Goal: Navigation & Orientation: Find specific page/section

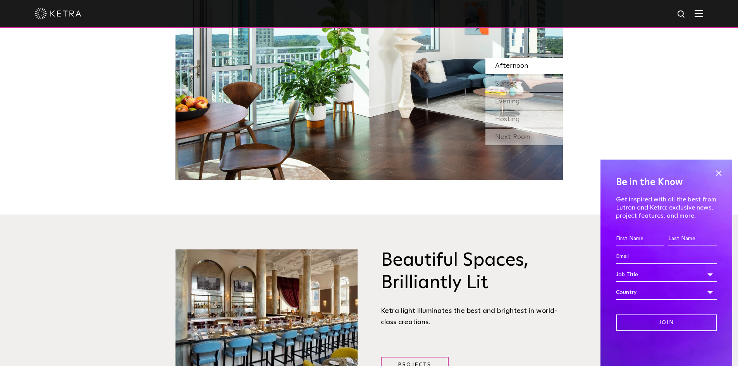
scroll to position [1123, 0]
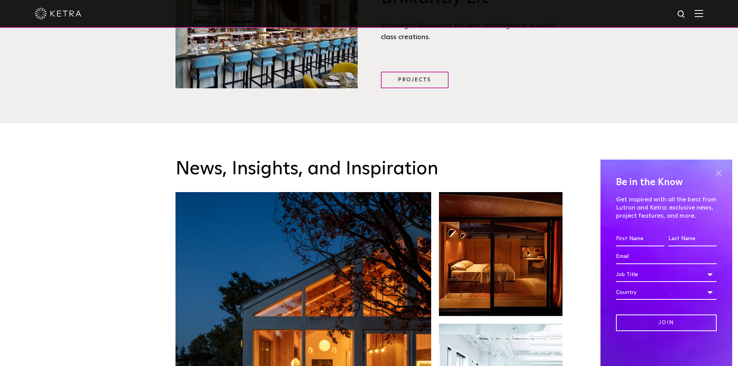
click at [718, 177] on span at bounding box center [719, 173] width 12 height 12
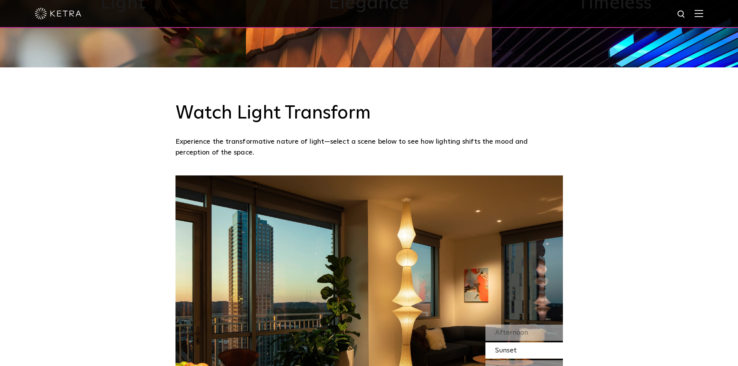
scroll to position [0, 0]
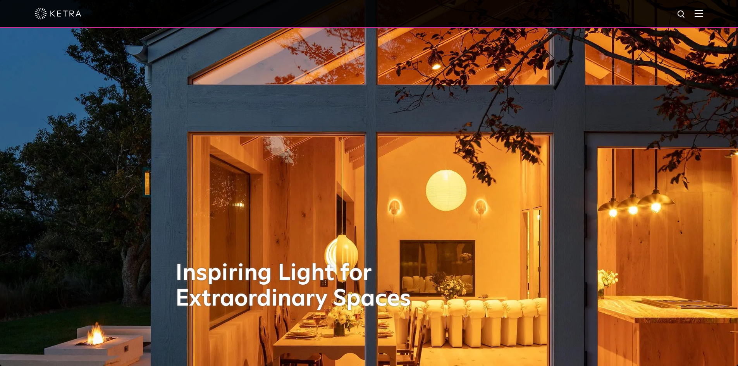
drag, startPoint x: 605, startPoint y: 207, endPoint x: 586, endPoint y: 34, distance: 174.2
click at [703, 14] on img at bounding box center [699, 13] width 9 height 7
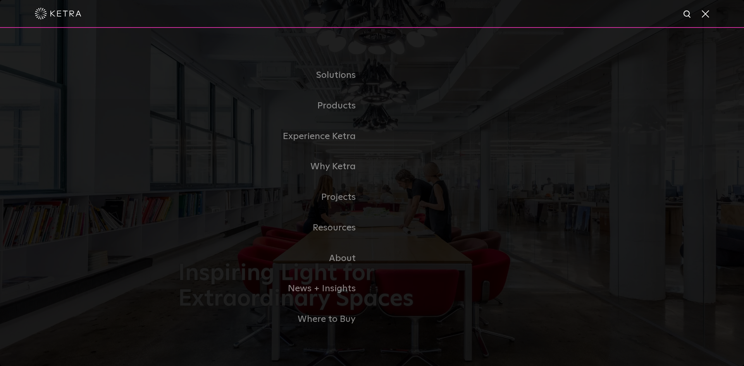
click at [0, 0] on link "Residential Products" at bounding box center [0, 0] width 0 height 0
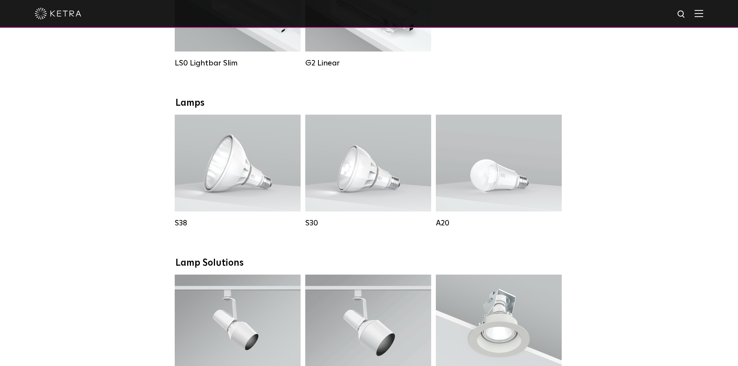
drag, startPoint x: 609, startPoint y: 167, endPoint x: 606, endPoint y: 216, distance: 48.9
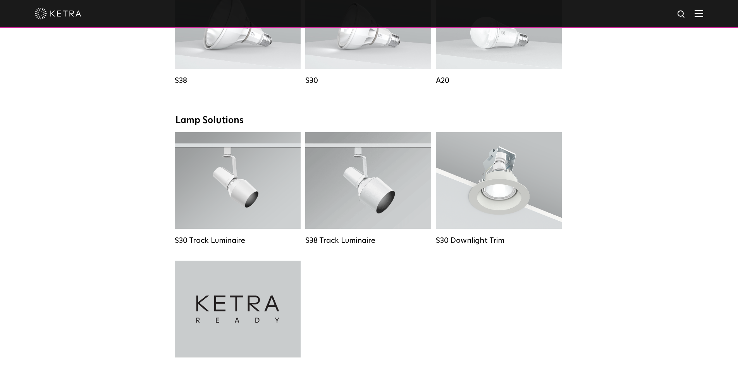
scroll to position [873, 0]
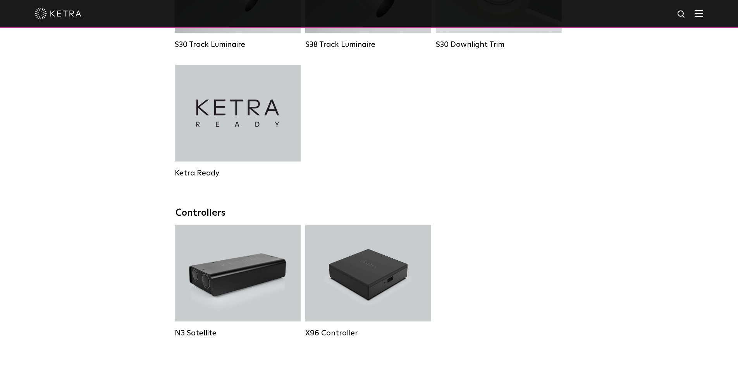
drag, startPoint x: 591, startPoint y: 193, endPoint x: 569, endPoint y: 106, distance: 89.9
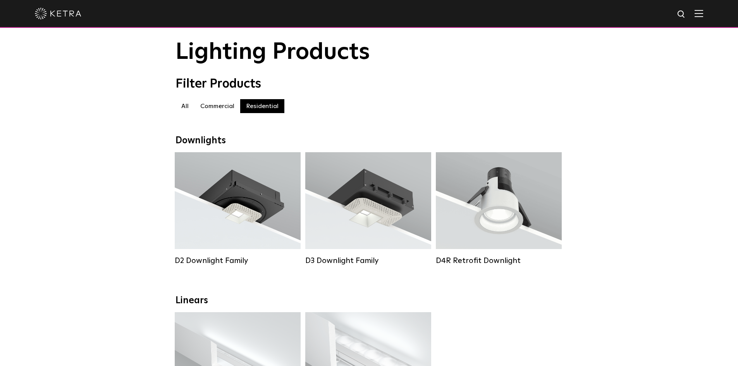
scroll to position [0, 0]
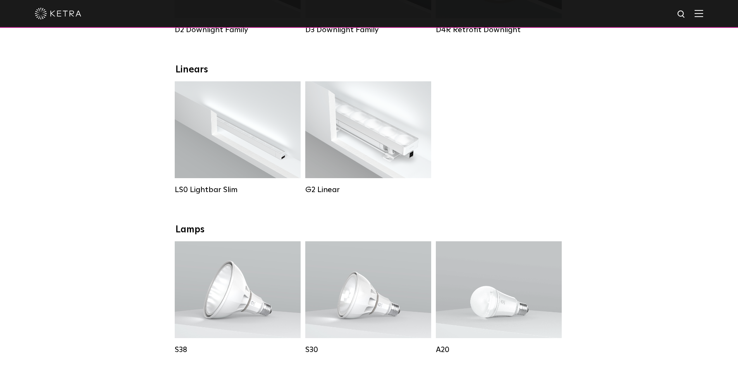
drag, startPoint x: 620, startPoint y: 157, endPoint x: 617, endPoint y: 175, distance: 18.1
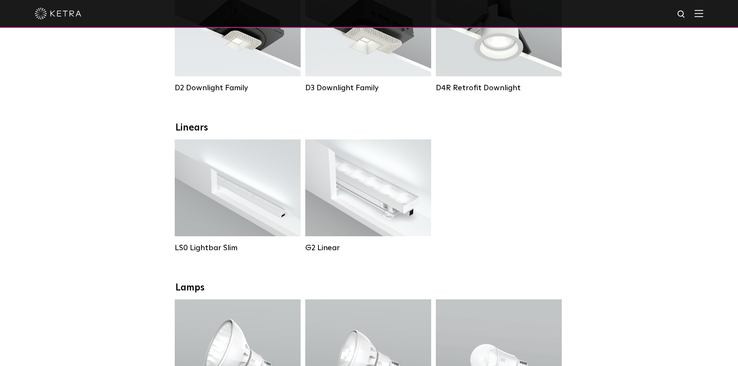
scroll to position [56, 0]
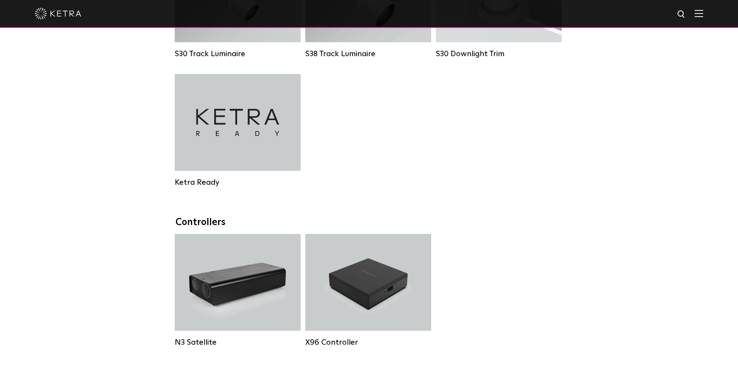
drag, startPoint x: 618, startPoint y: 225, endPoint x: 626, endPoint y: 249, distance: 25.0
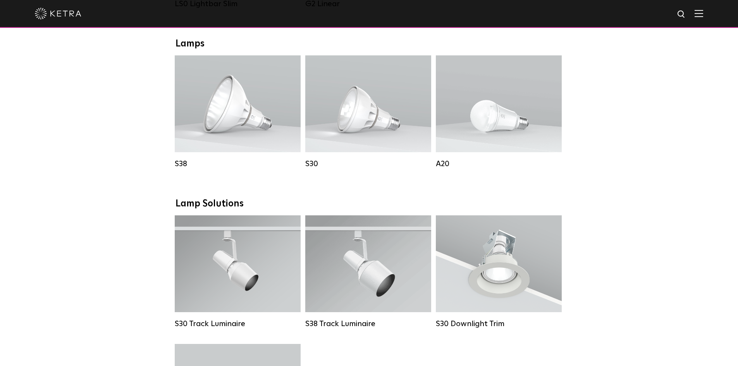
drag, startPoint x: 626, startPoint y: 249, endPoint x: 614, endPoint y: 172, distance: 78.4
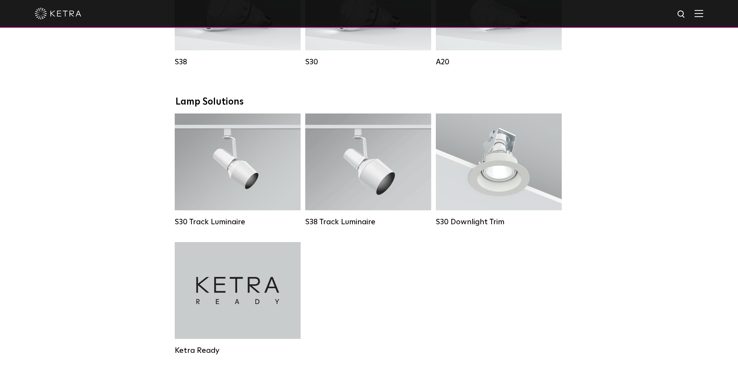
drag, startPoint x: 632, startPoint y: 172, endPoint x: 635, endPoint y: 214, distance: 42.3
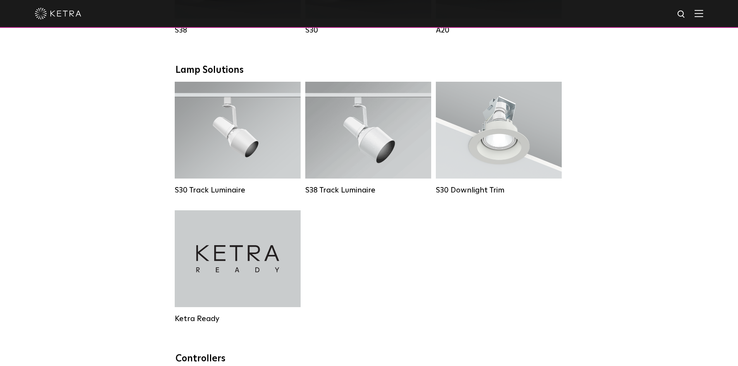
drag, startPoint x: 633, startPoint y: 191, endPoint x: 628, endPoint y: 164, distance: 27.7
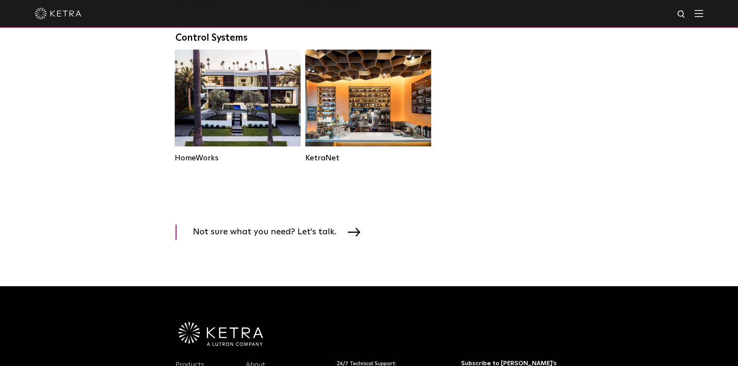
scroll to position [0, 0]
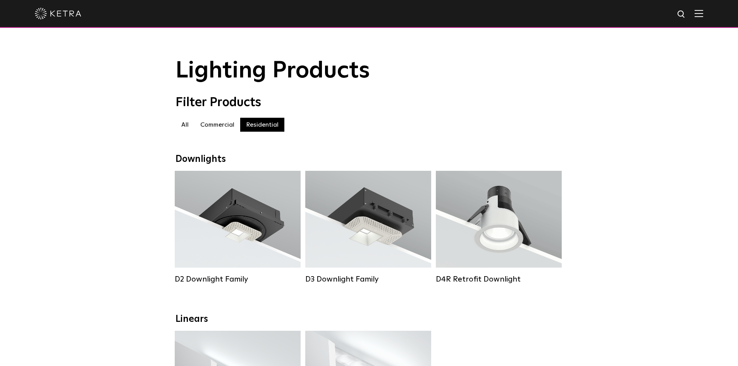
drag, startPoint x: 523, startPoint y: 222, endPoint x: 436, endPoint y: -22, distance: 258.4
drag, startPoint x: 598, startPoint y: 180, endPoint x: 566, endPoint y: 24, distance: 159.8
